Goal: Task Accomplishment & Management: Manage account settings

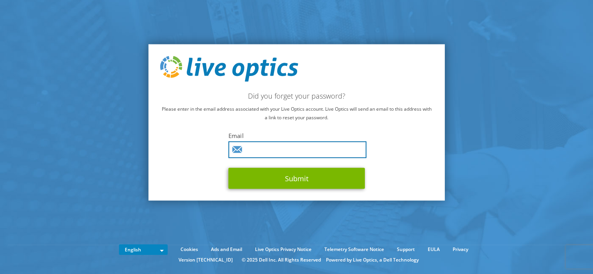
click at [257, 145] on input "text" at bounding box center [298, 149] width 138 height 17
type input "cczekanski@seastreet.com"
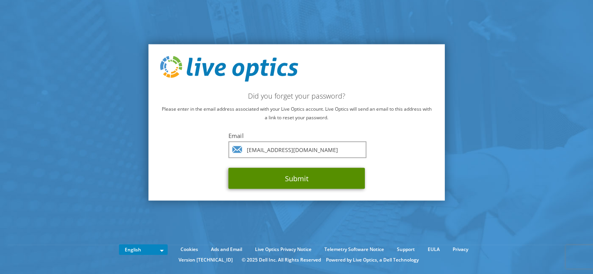
click at [297, 179] on button "Submit" at bounding box center [297, 178] width 137 height 21
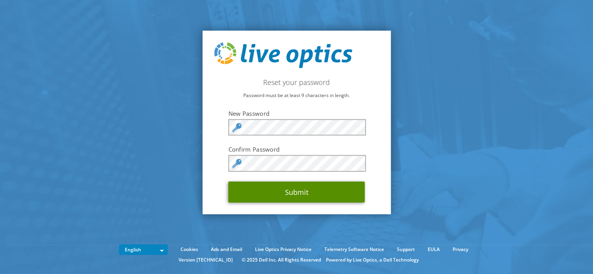
click at [296, 187] on button "Submit" at bounding box center [297, 191] width 137 height 21
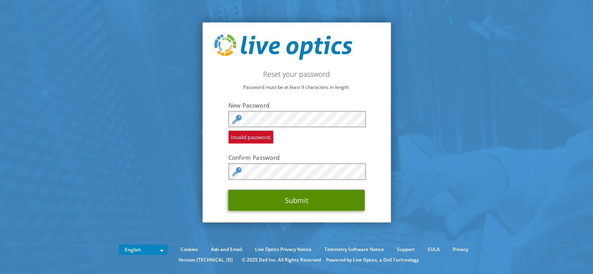
click at [299, 202] on button "Submit" at bounding box center [297, 200] width 137 height 21
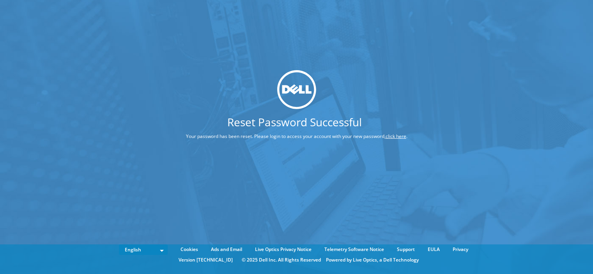
click at [399, 135] on link "click here" at bounding box center [396, 136] width 21 height 7
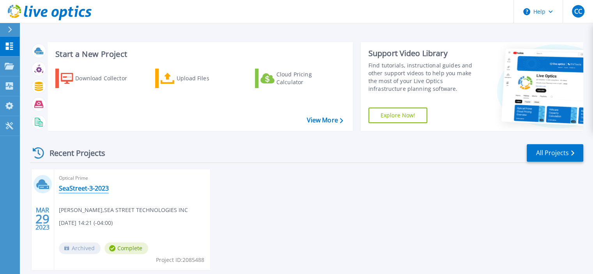
click at [87, 186] on link "SeaStreet-3-2023" at bounding box center [84, 188] width 50 height 8
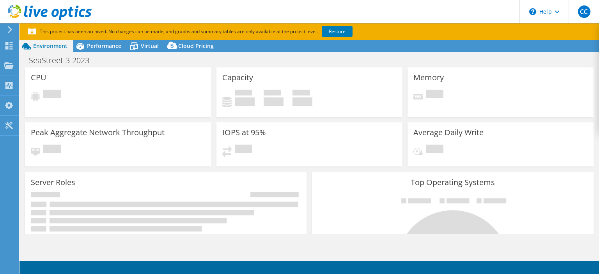
select select "USD"
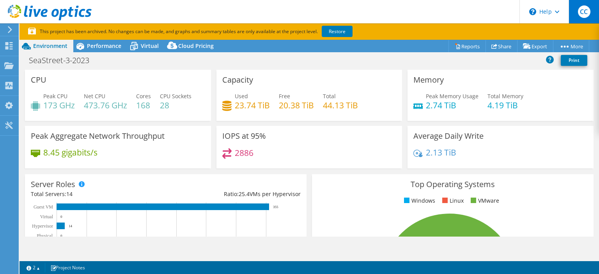
click at [587, 15] on span "CC" at bounding box center [584, 11] width 12 height 12
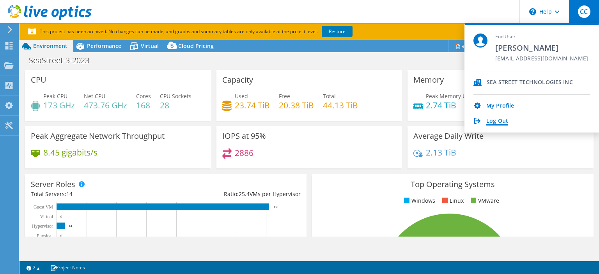
click at [499, 121] on link "Log Out" at bounding box center [497, 121] width 22 height 7
